Goal: Find specific page/section: Find specific page/section

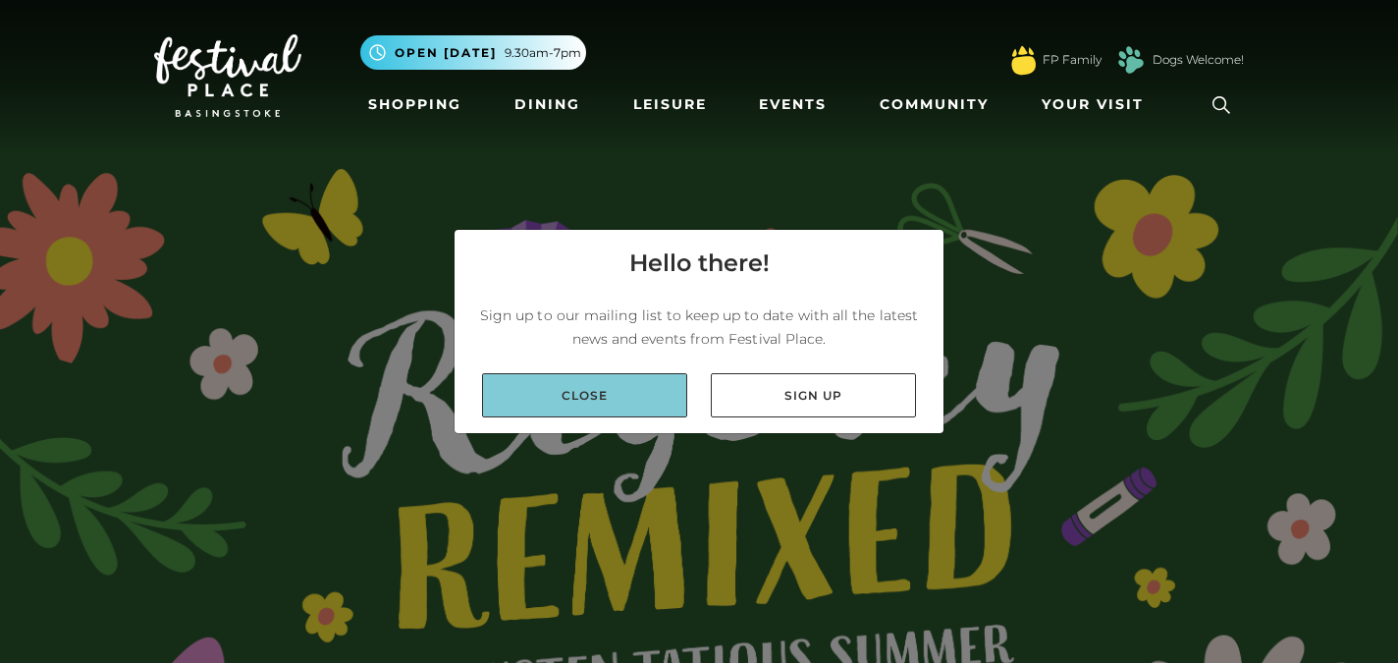
click at [621, 397] on link "Close" at bounding box center [584, 395] width 205 height 44
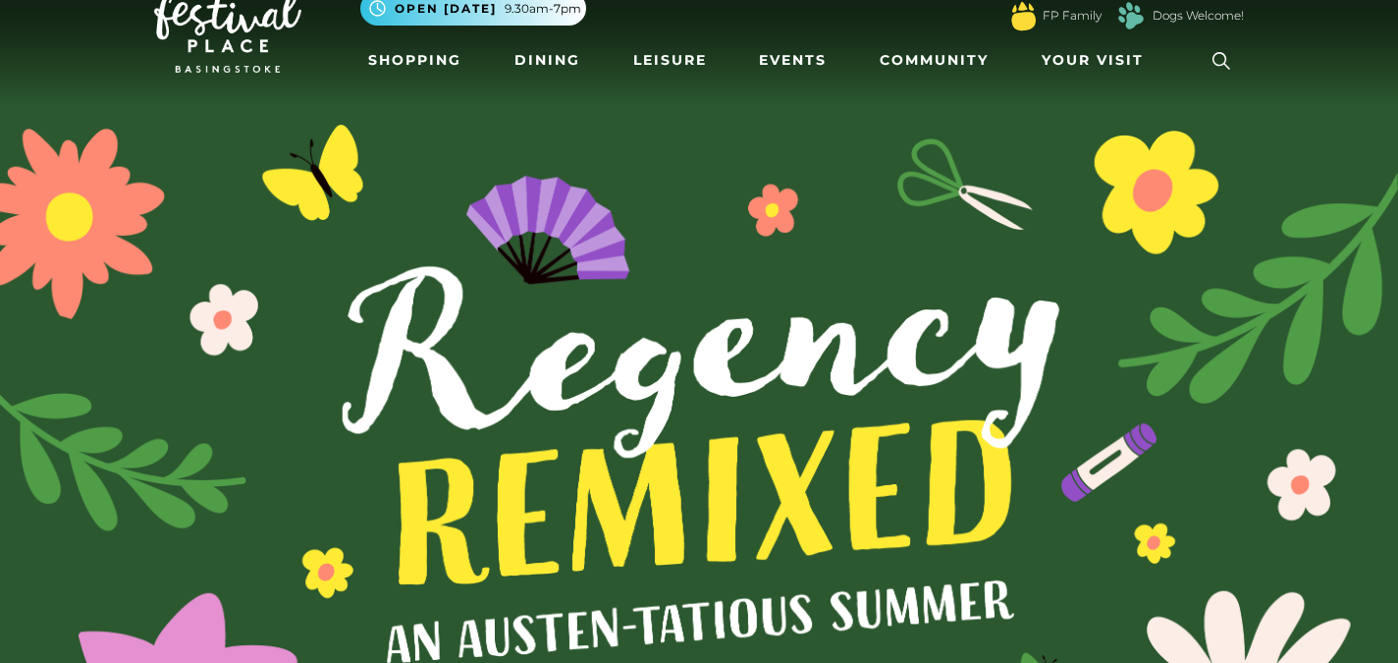
scroll to position [41, 0]
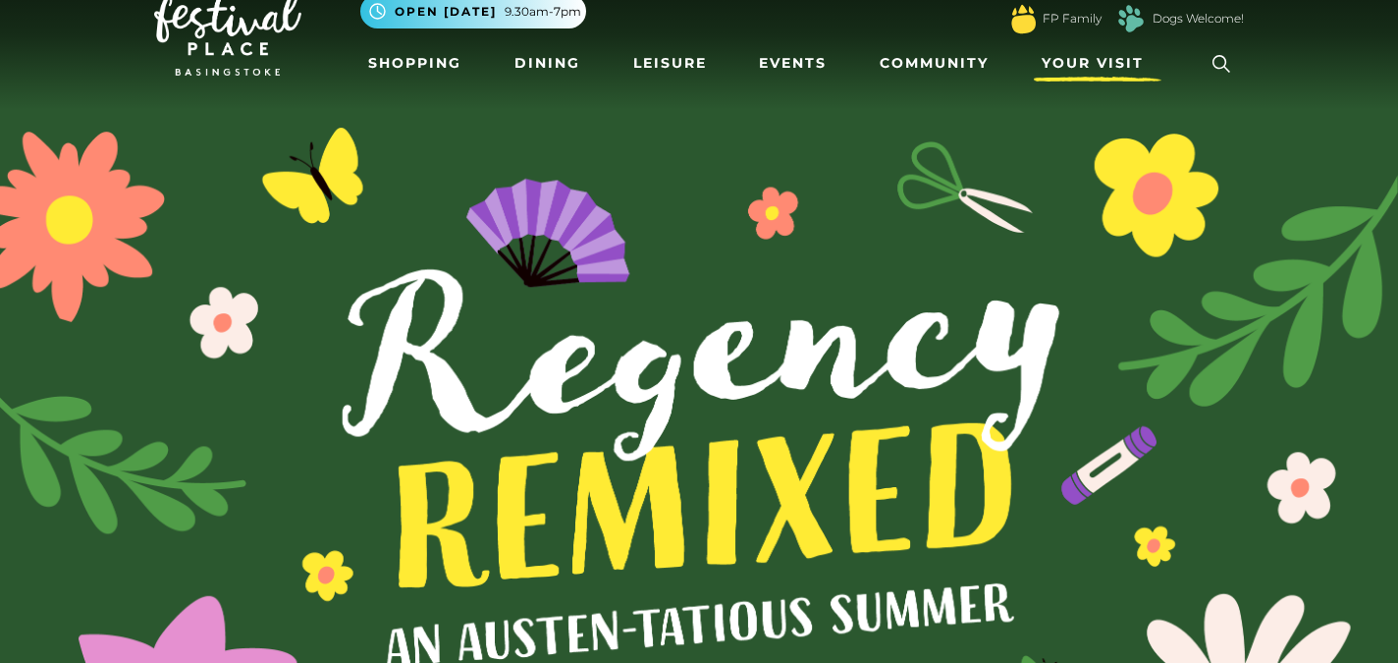
click at [1091, 58] on span "Your Visit" at bounding box center [1093, 63] width 102 height 21
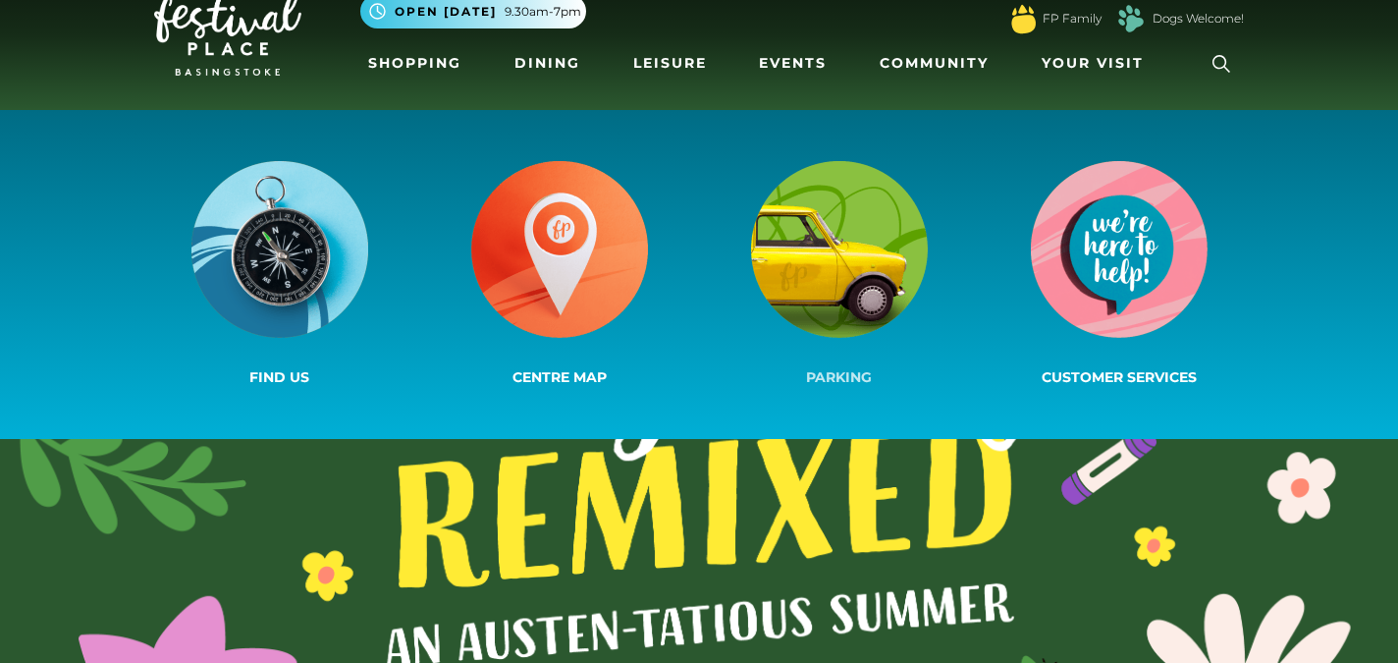
click at [848, 274] on img at bounding box center [839, 249] width 177 height 177
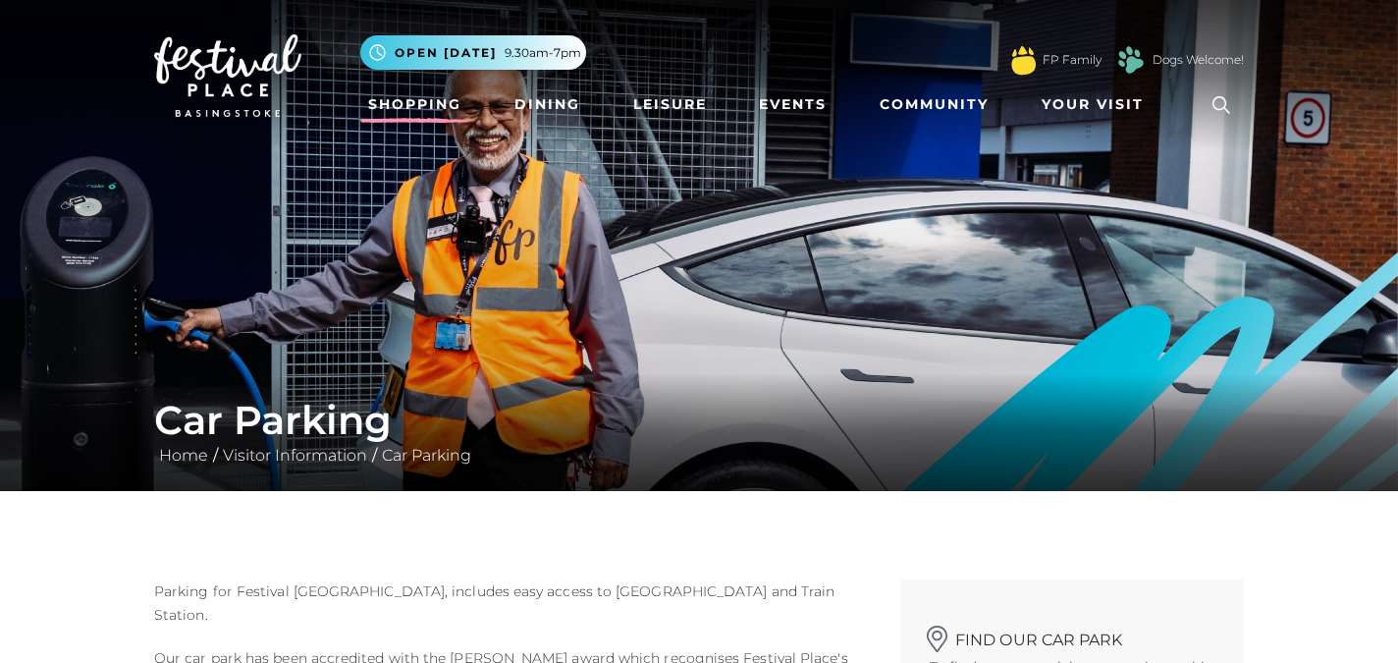
click at [421, 109] on link "Shopping" at bounding box center [414, 104] width 109 height 36
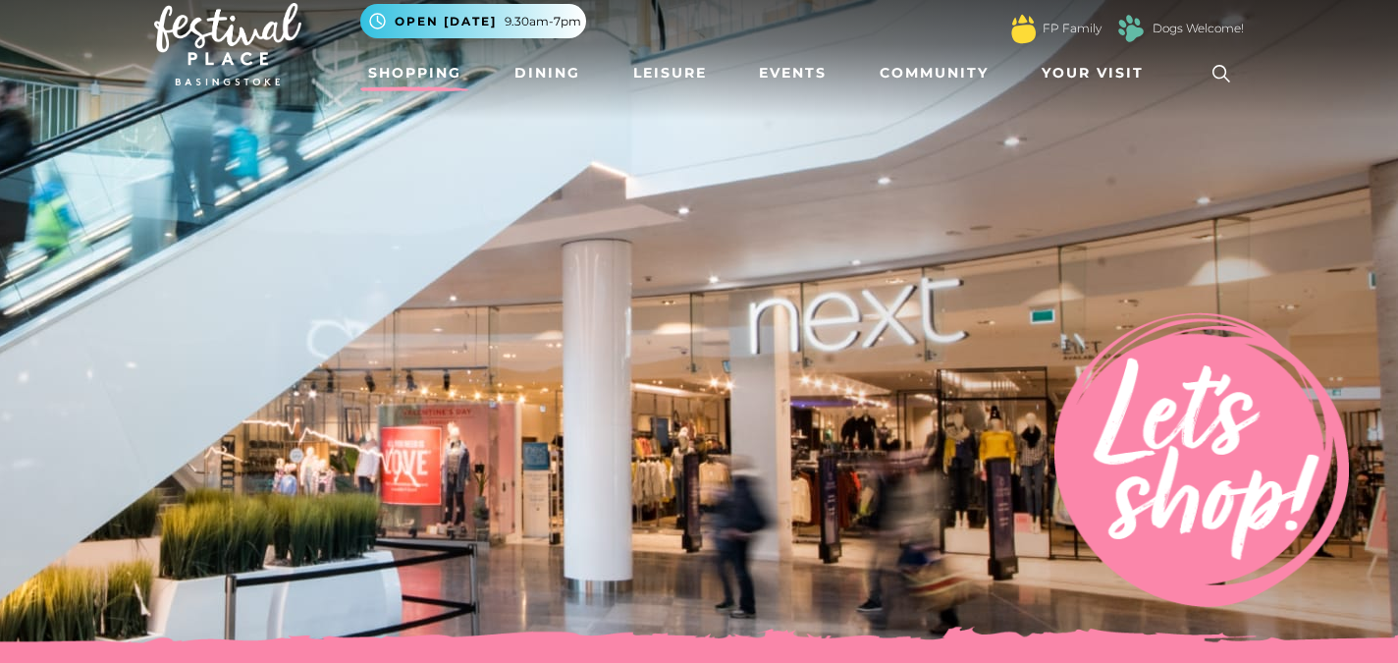
scroll to position [27, 0]
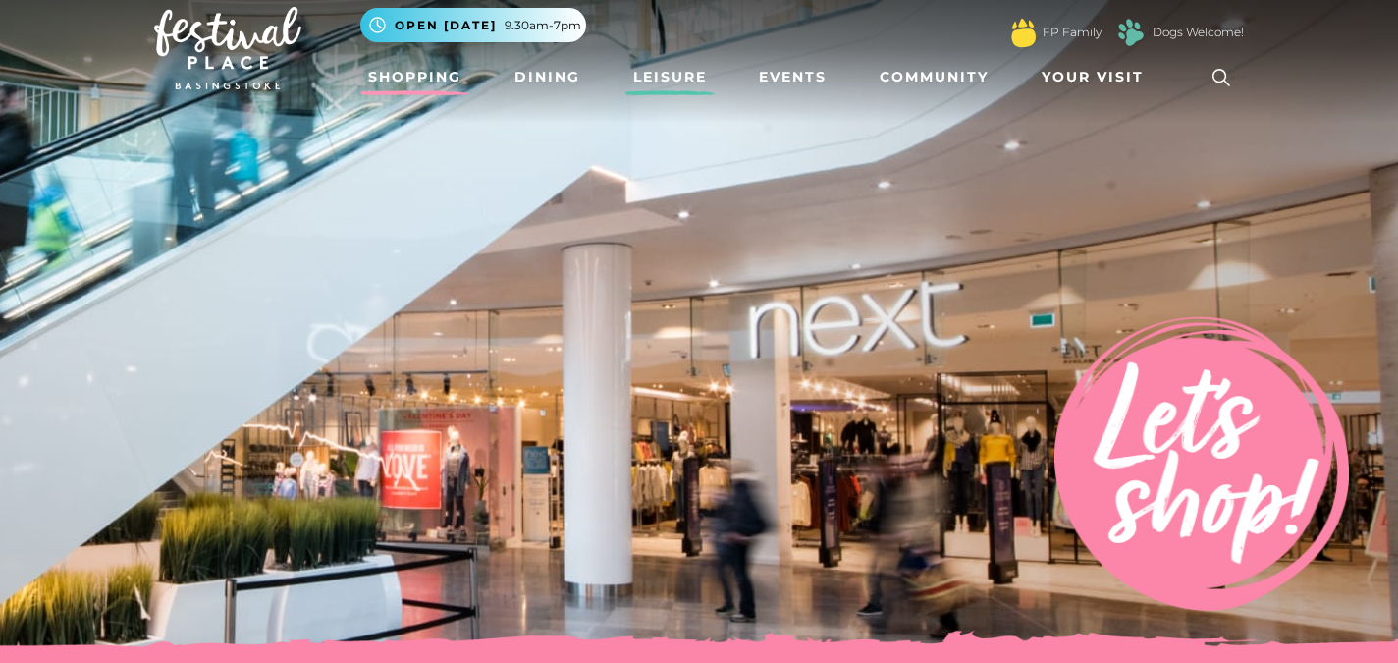
click at [672, 76] on link "Leisure" at bounding box center [669, 77] width 89 height 36
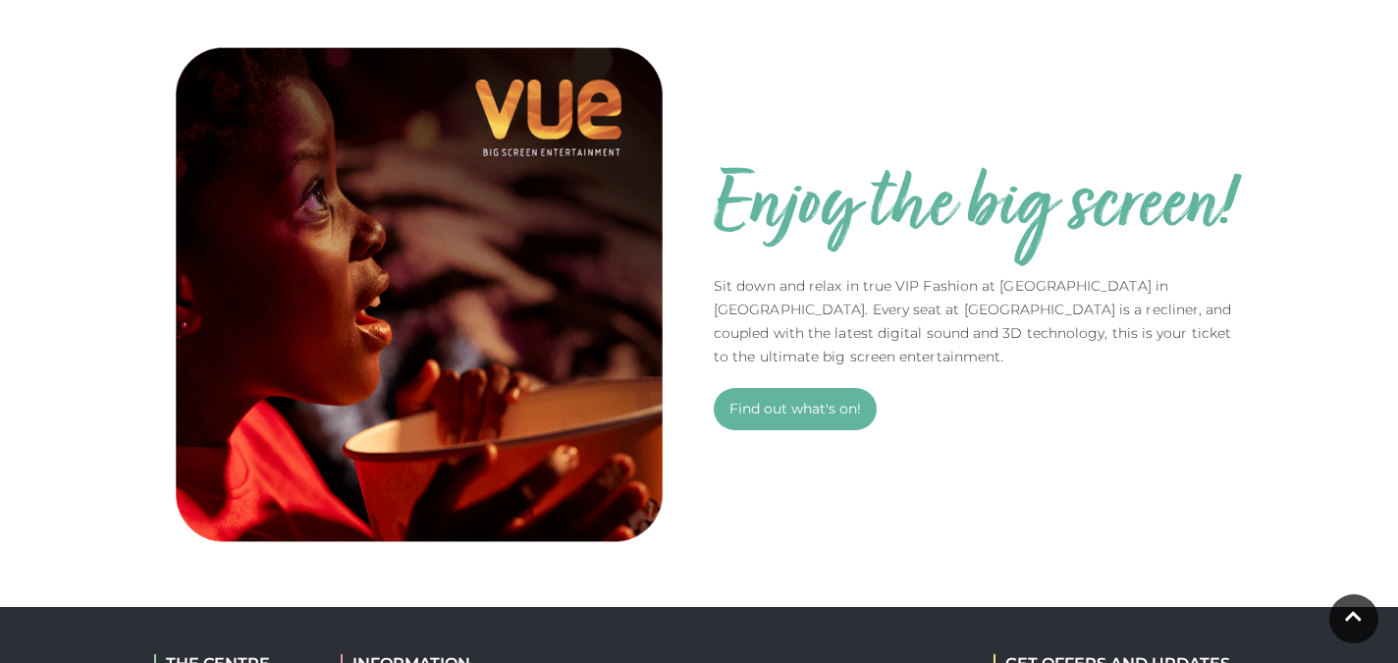
scroll to position [1284, 0]
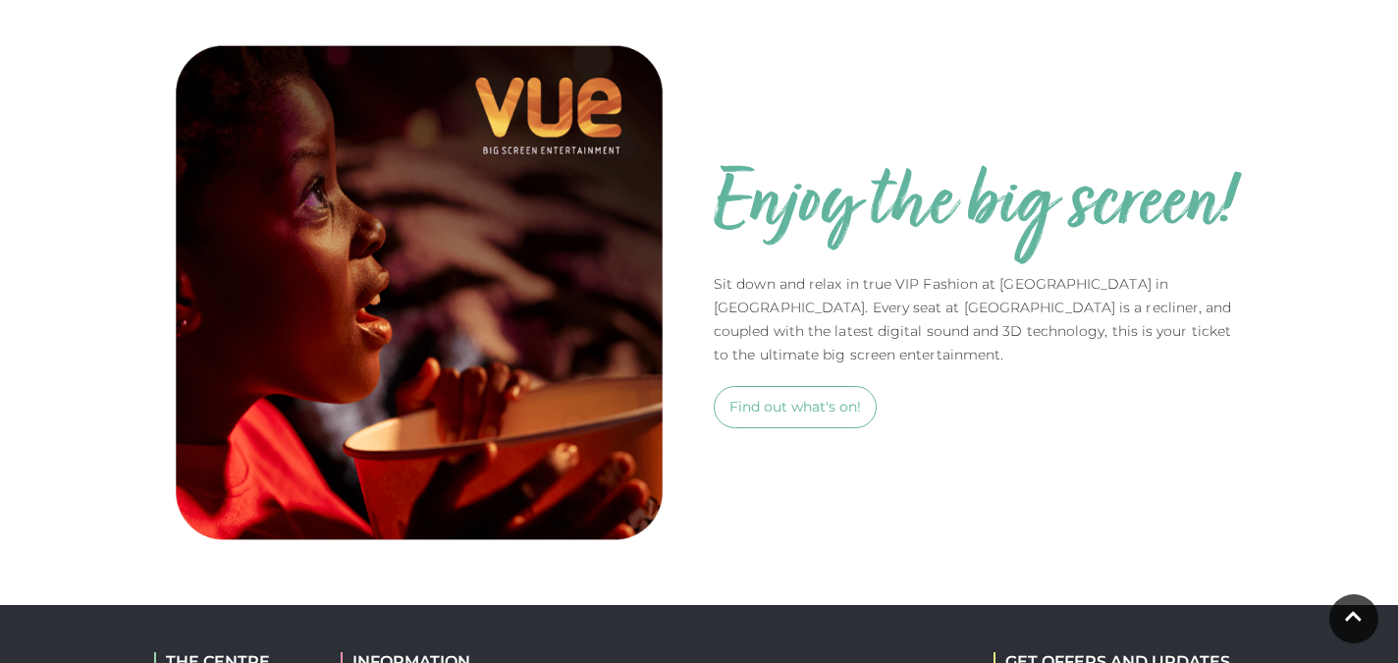
click at [790, 428] on link "Find out what's on!" at bounding box center [795, 407] width 163 height 42
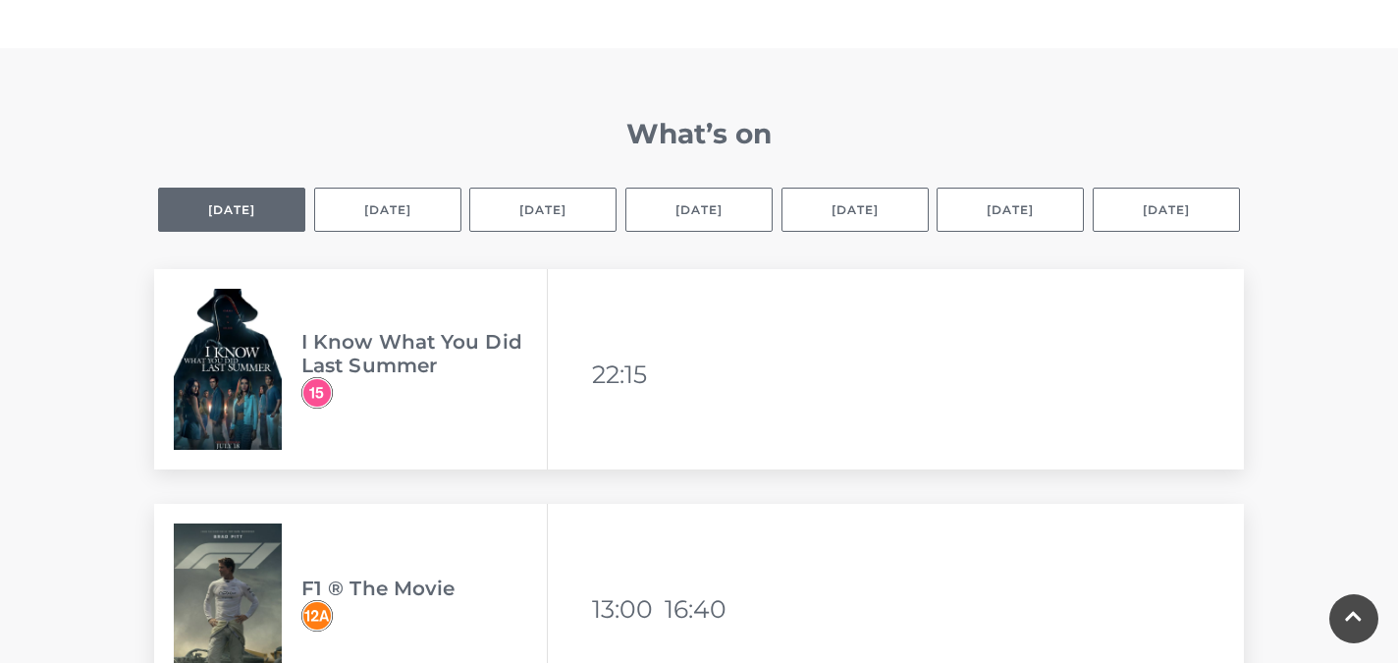
scroll to position [1275, 0]
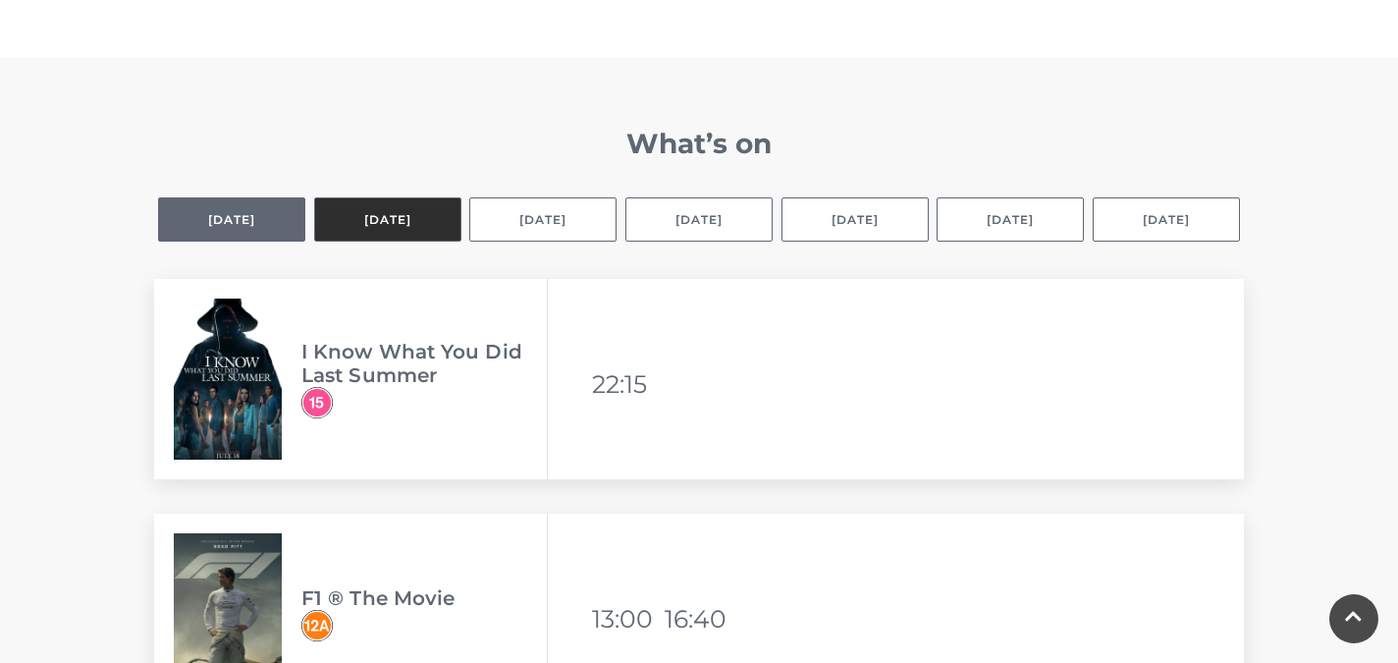
click at [399, 229] on button "Tomorrow" at bounding box center [387, 219] width 147 height 44
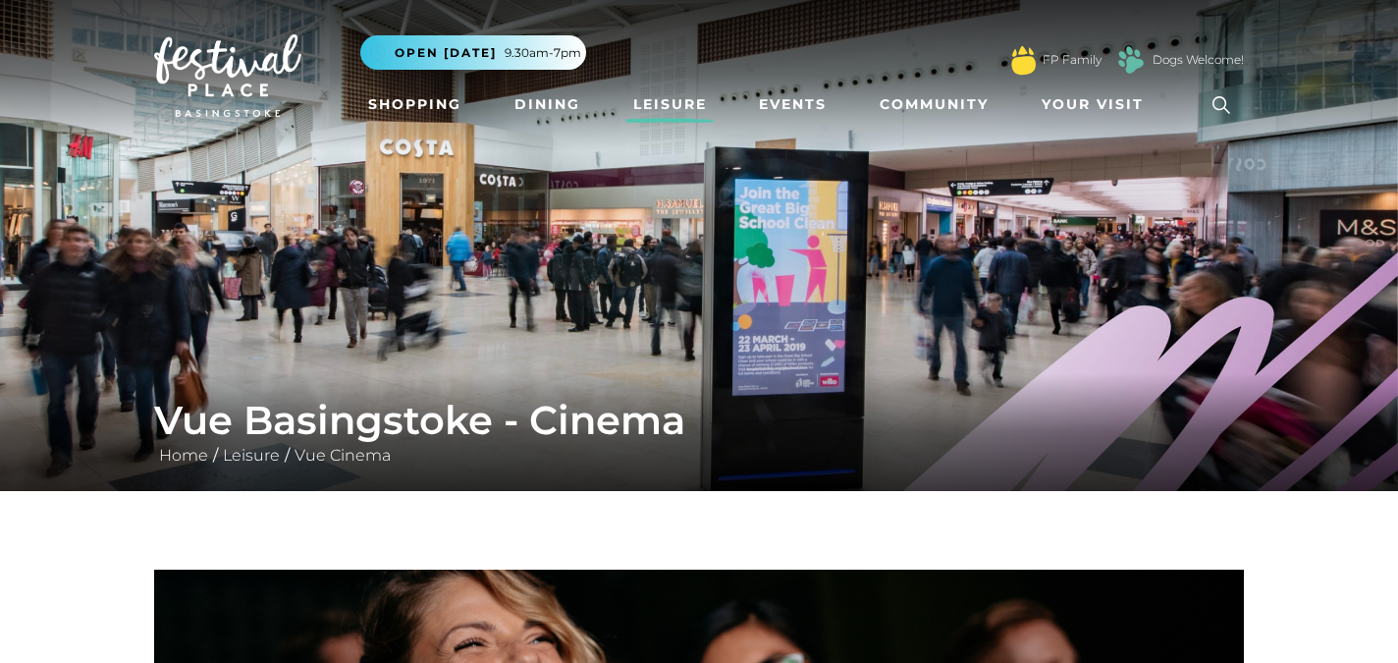
scroll to position [0, 0]
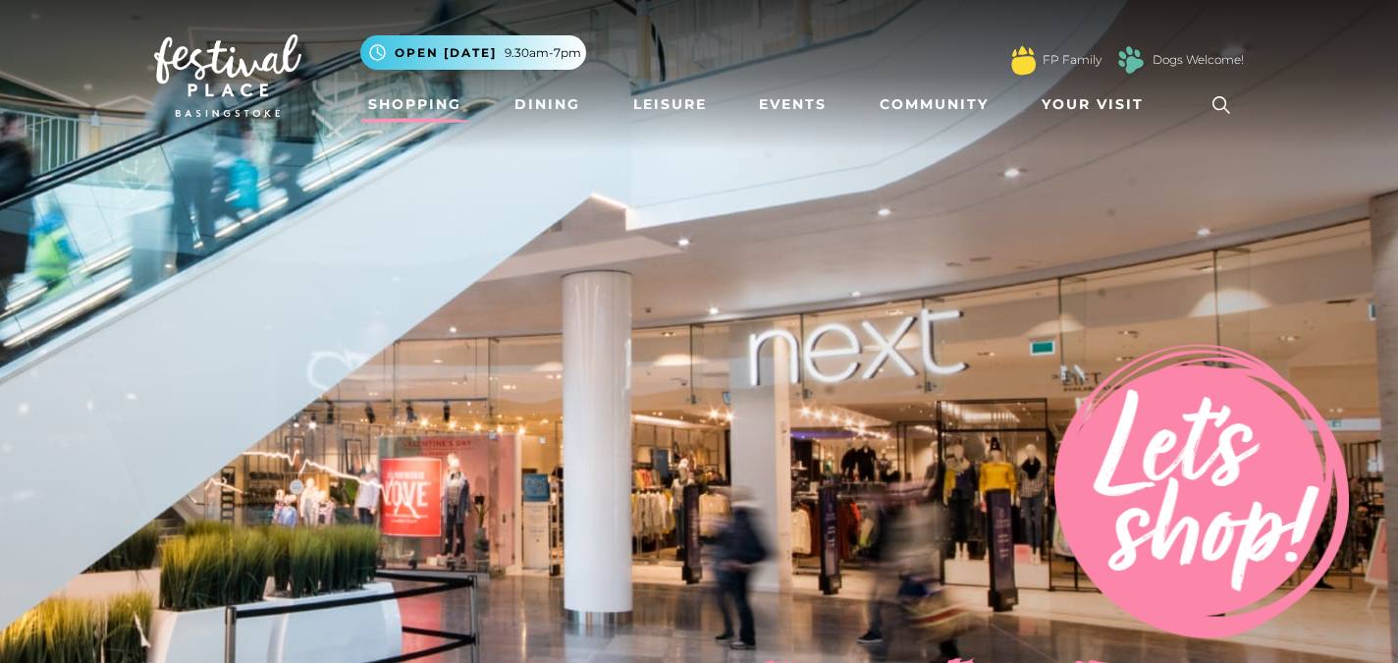
scroll to position [27, 0]
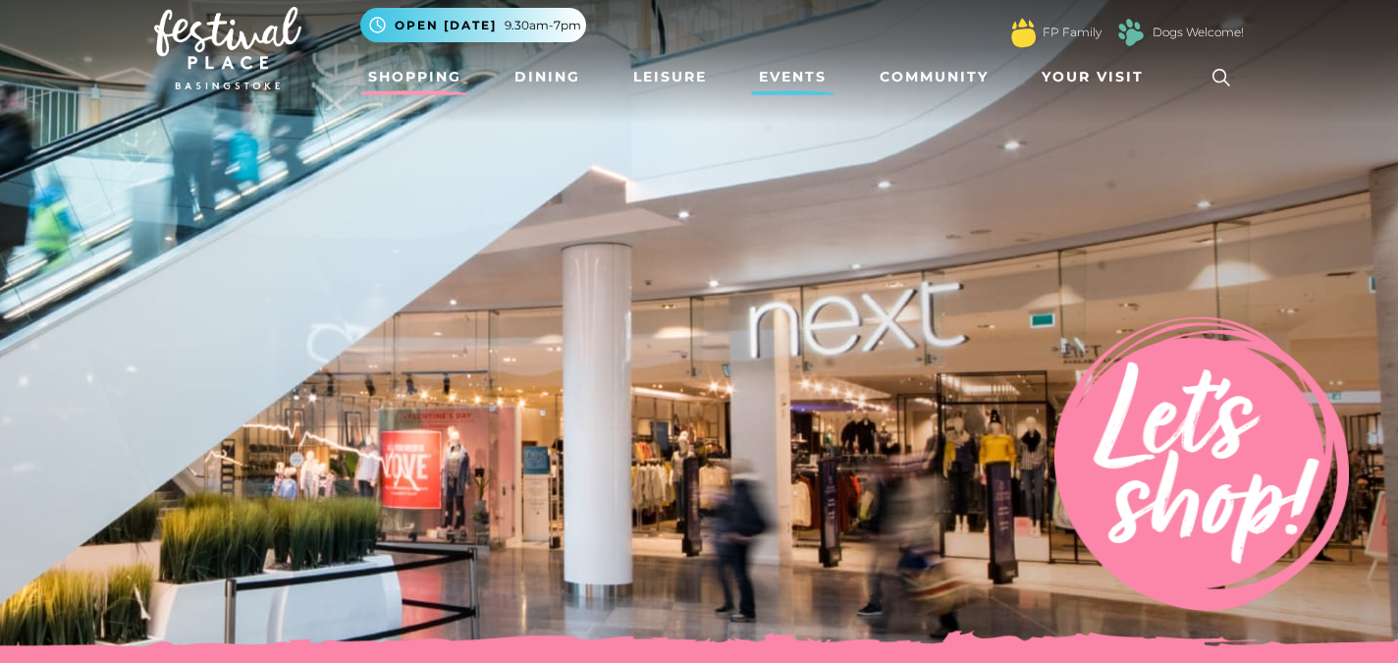
click at [806, 68] on link "Events" at bounding box center [792, 77] width 83 height 36
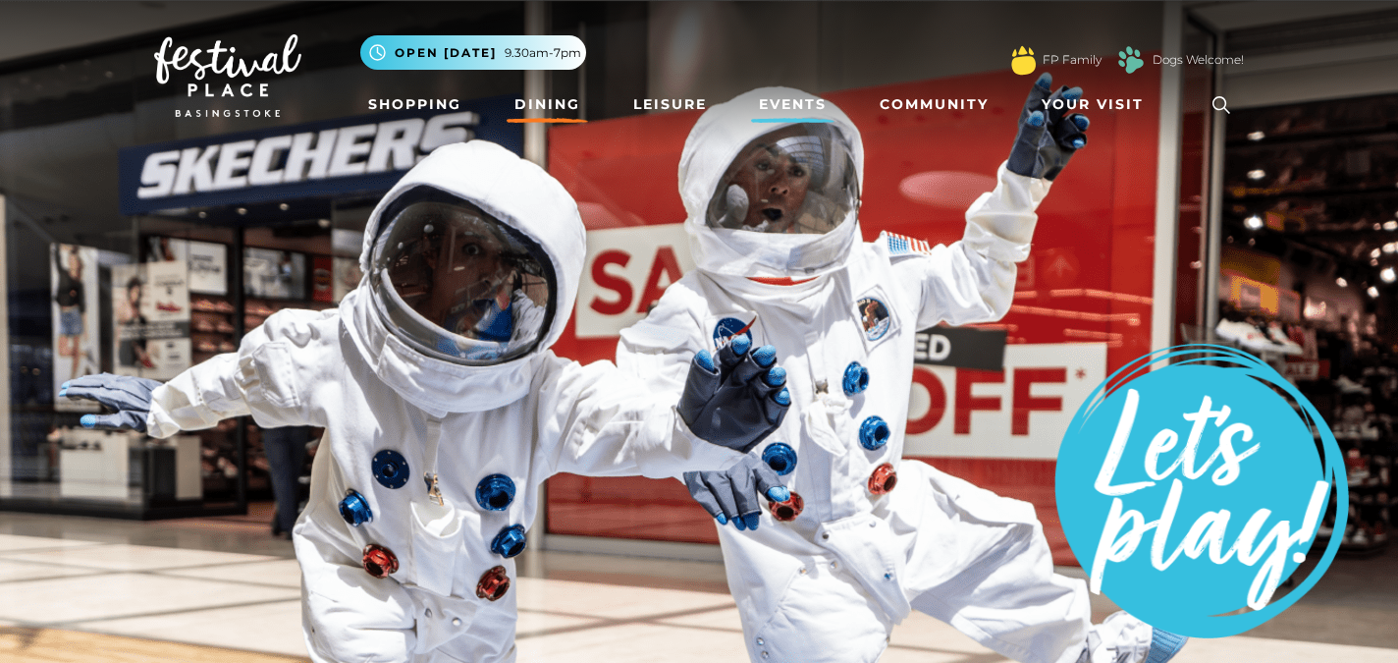
click at [532, 107] on link "Dining" at bounding box center [547, 104] width 81 height 36
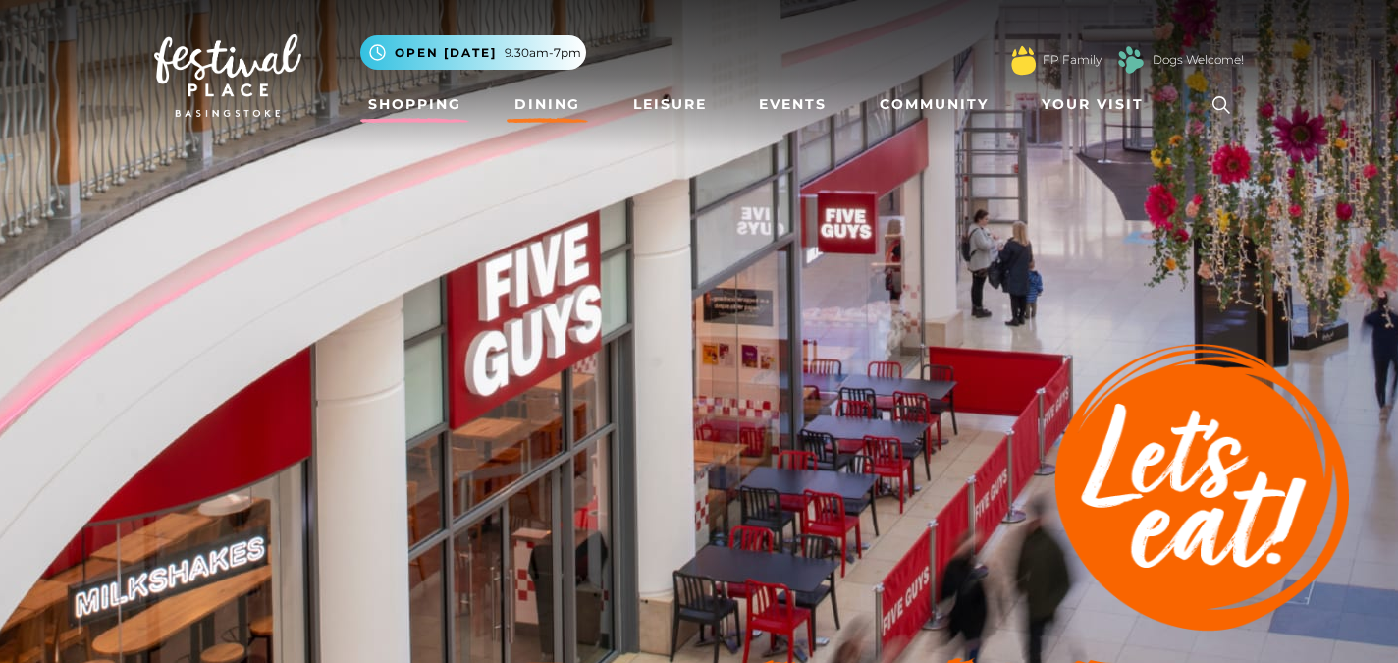
click at [435, 98] on link "Shopping" at bounding box center [414, 104] width 109 height 36
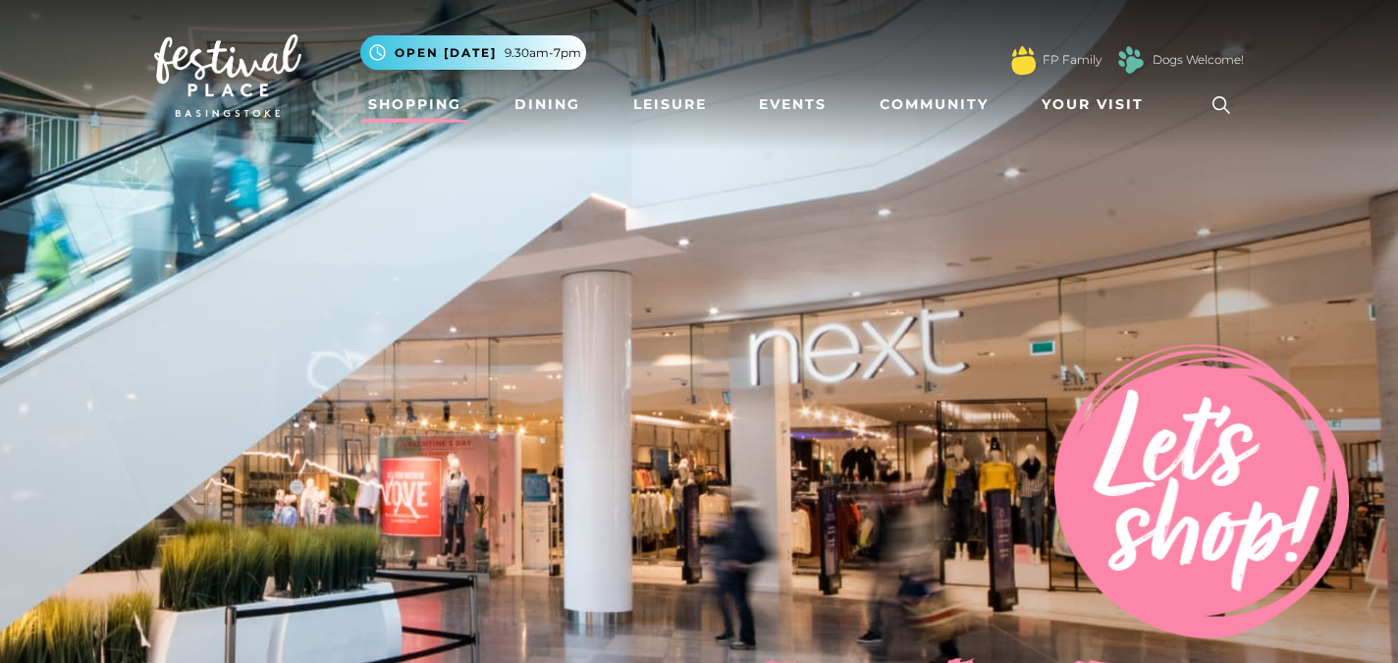
click at [1212, 103] on icon at bounding box center [1221, 105] width 18 height 18
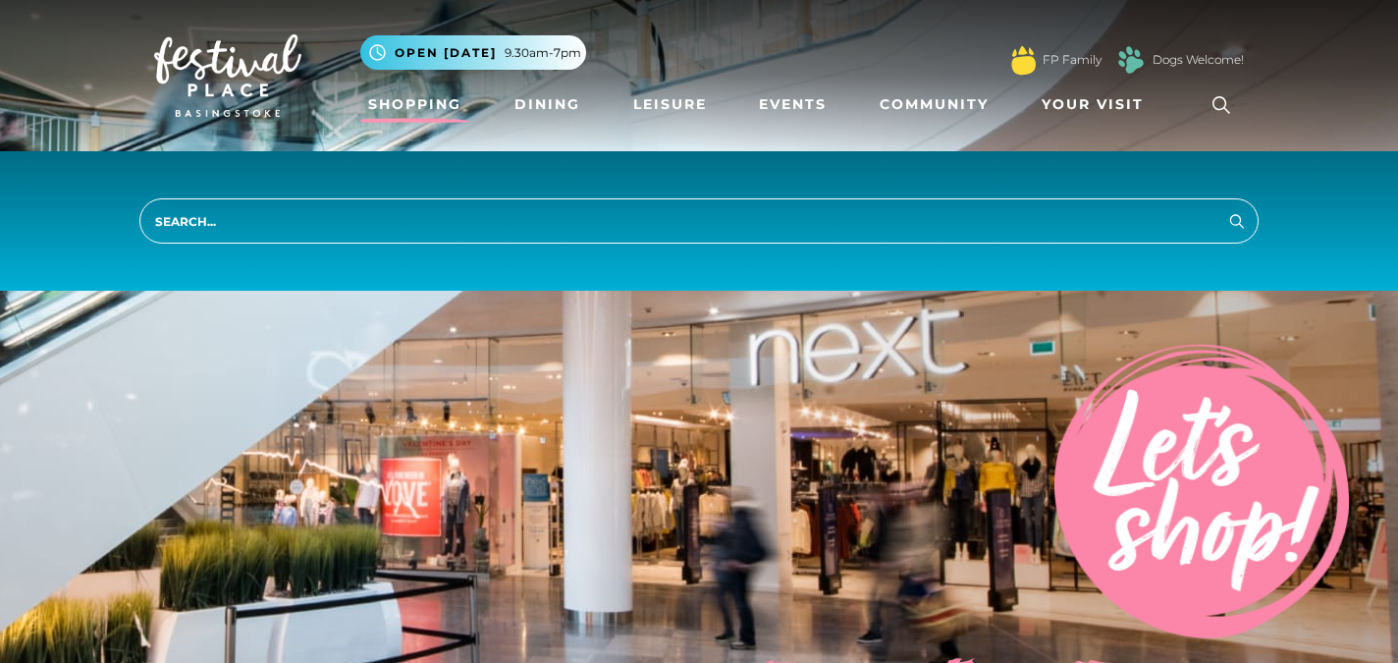
click at [440, 225] on input "search" at bounding box center [698, 220] width 1119 height 45
type input "underwear"
click at [1237, 220] on button "Search" at bounding box center [1237, 220] width 24 height 25
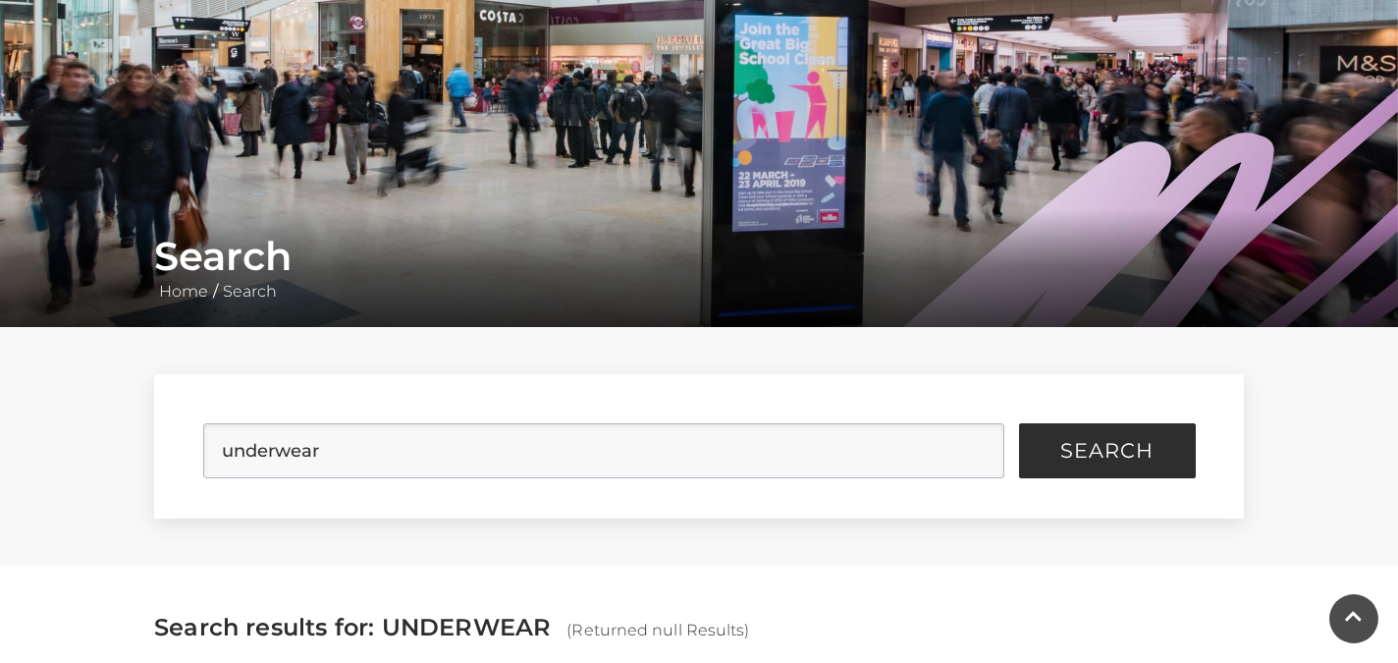
scroll to position [133, 0]
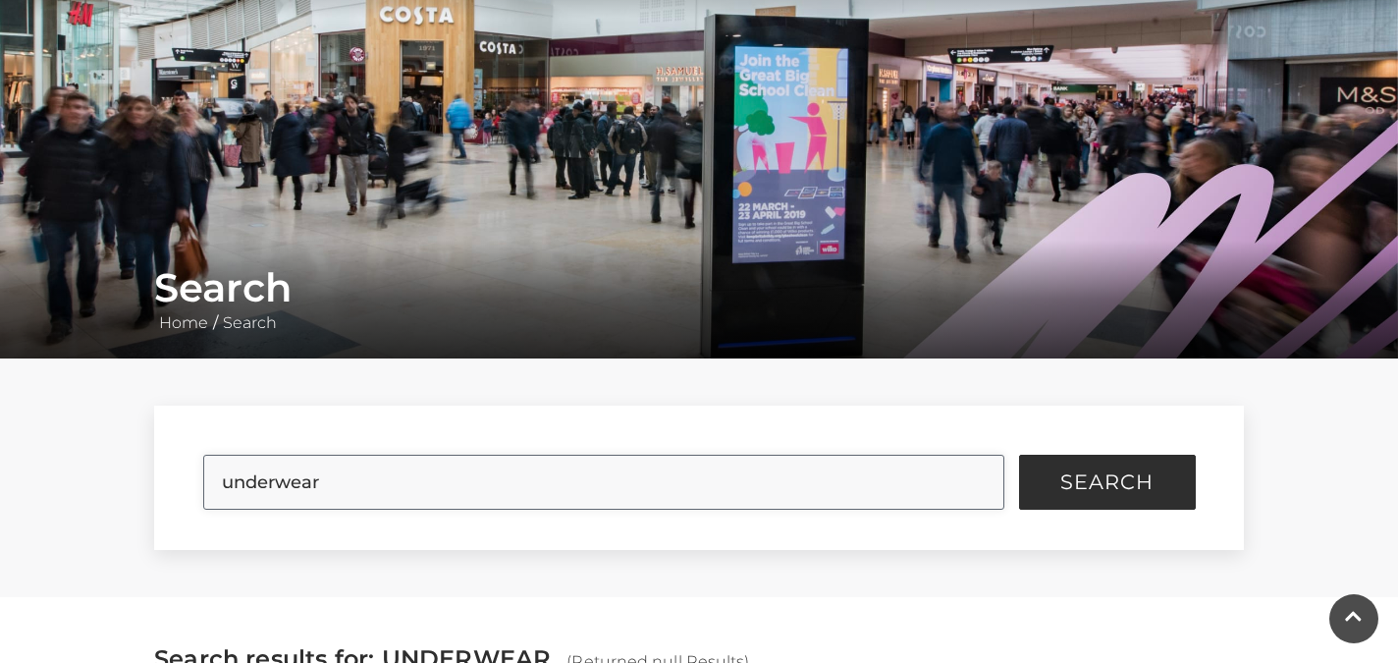
drag, startPoint x: 324, startPoint y: 484, endPoint x: 168, endPoint y: 470, distance: 156.7
click at [168, 470] on form "underwear Search" at bounding box center [699, 477] width 1090 height 144
type input "bravissimo"
click at [1106, 482] on button "Search" at bounding box center [1107, 481] width 177 height 55
click at [1045, 502] on button "Search" at bounding box center [1107, 481] width 177 height 55
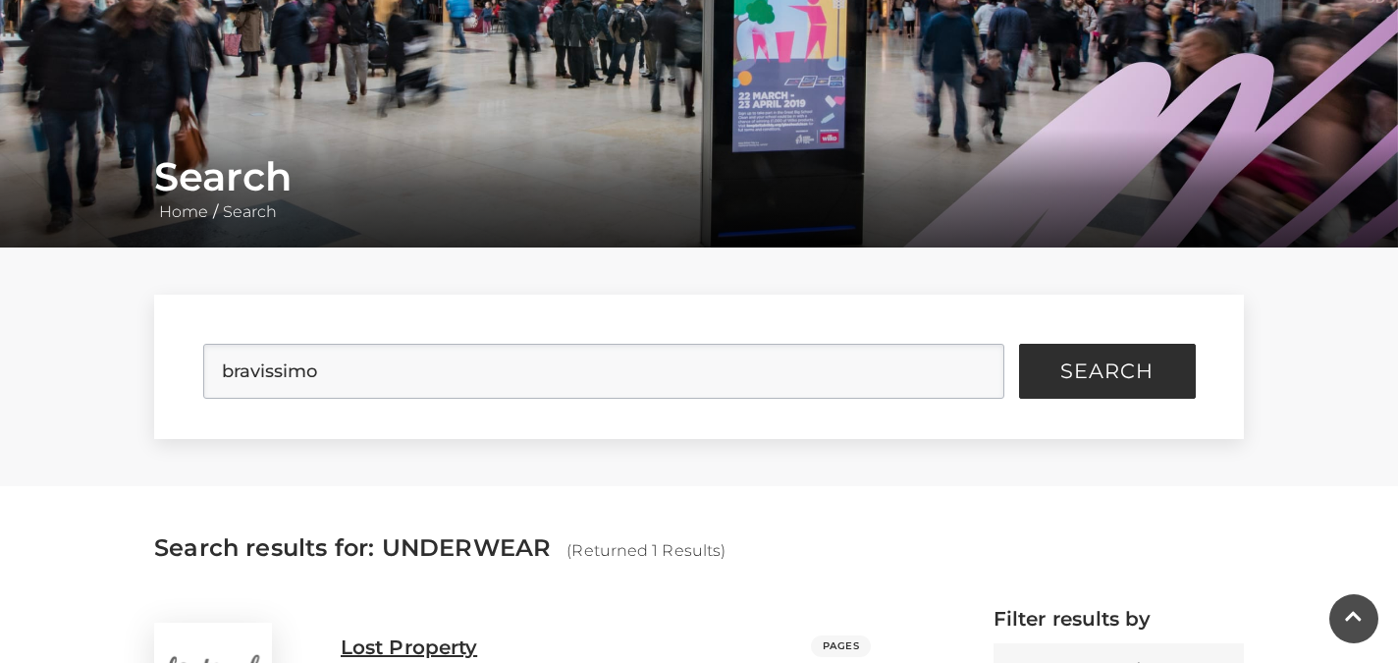
scroll to position [244, 0]
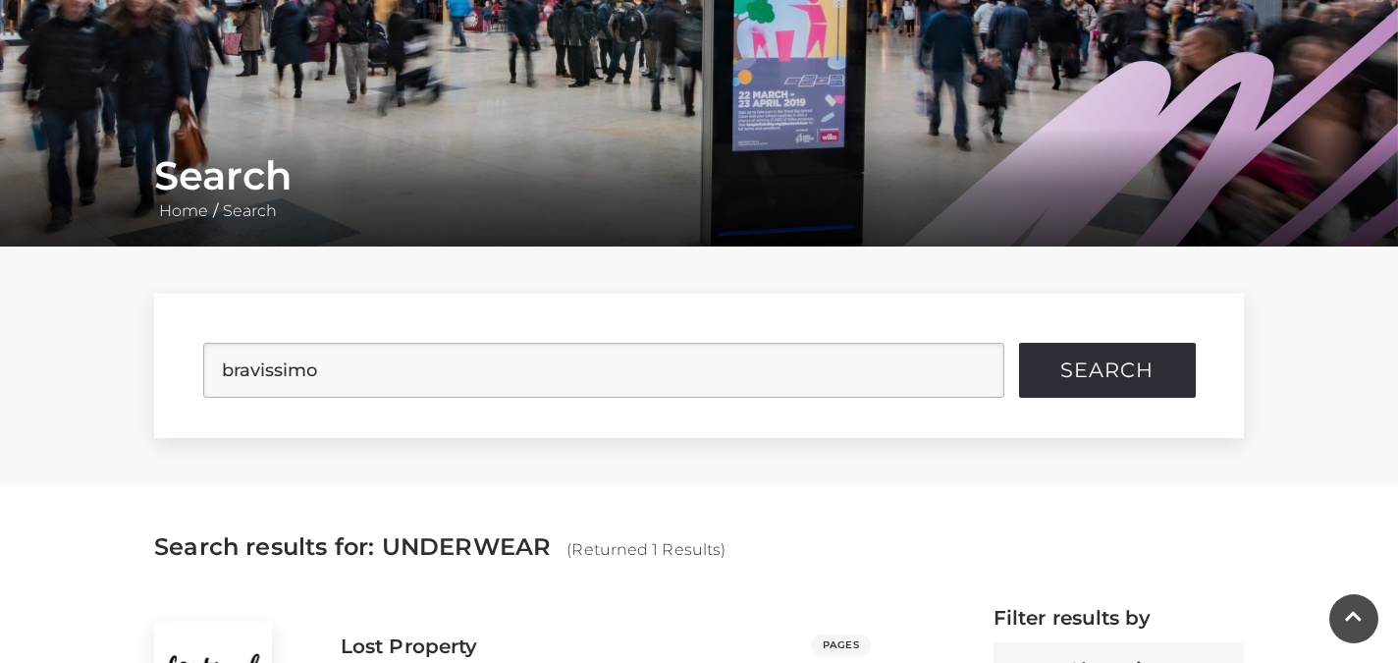
click at [1080, 369] on span "Search" at bounding box center [1106, 370] width 93 height 20
click at [1105, 356] on button "Search" at bounding box center [1107, 370] width 177 height 55
click at [554, 356] on input "bravissimo" at bounding box center [603, 370] width 801 height 55
click at [354, 370] on input "bravissimo" at bounding box center [603, 370] width 801 height 55
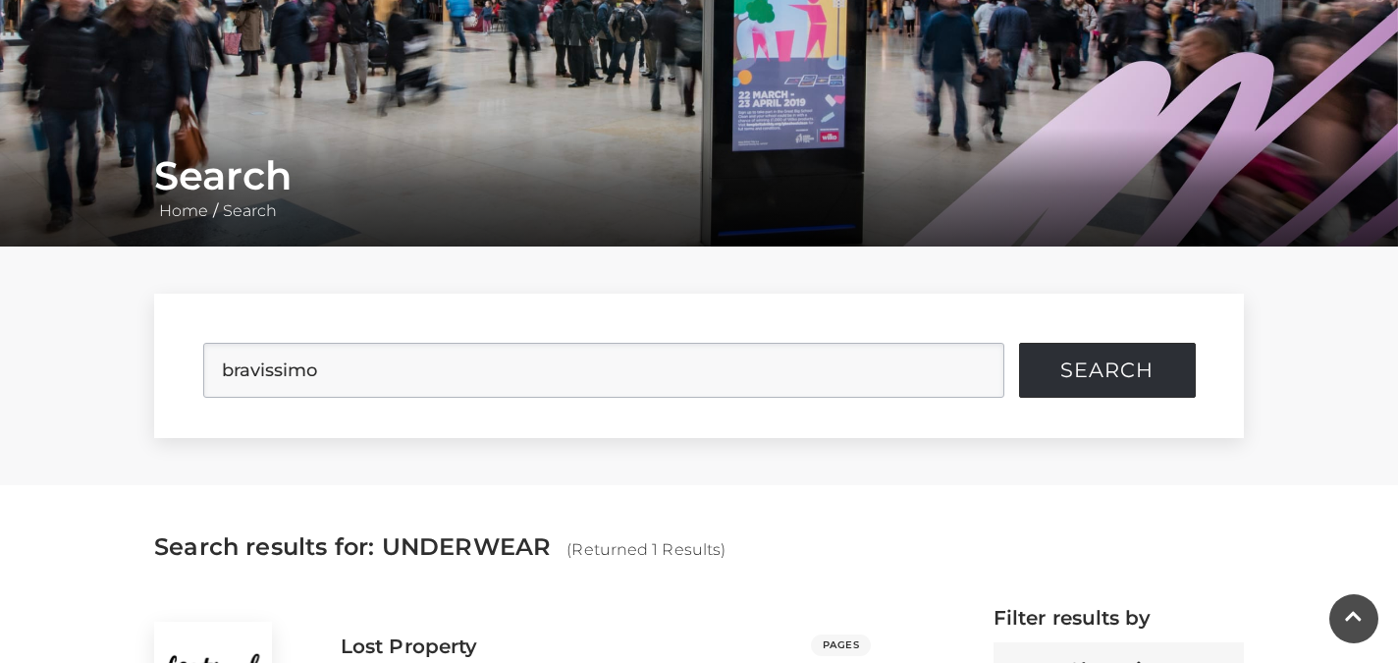
click at [1055, 375] on button "Search" at bounding box center [1107, 370] width 177 height 55
